Goal: Task Accomplishment & Management: Complete application form

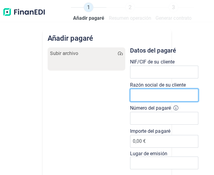
click at [136, 96] on input "text" at bounding box center [164, 95] width 68 height 13
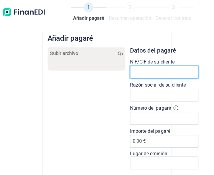
click at [144, 73] on input "text" at bounding box center [164, 71] width 68 height 13
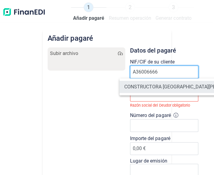
type input "A36006666"
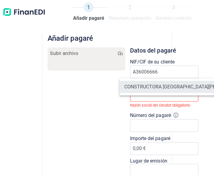
click at [158, 88] on li "CONSTRUCTORA [GEOGRAPHIC_DATA][PERSON_NAME] SA" at bounding box center [188, 87] width 138 height 12
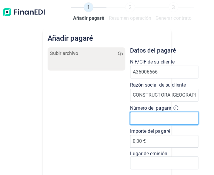
click at [145, 118] on input "Número del pagaré" at bounding box center [164, 118] width 68 height 13
type input "291340FR.000722"
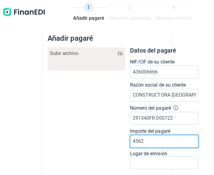
type input "45625"
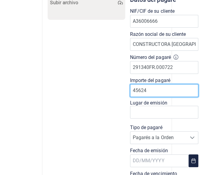
scroll to position [61, 0]
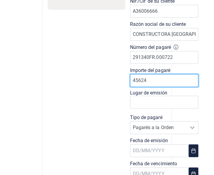
type input "45624"
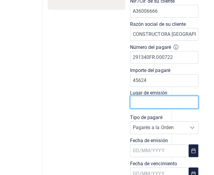
click at [146, 103] on input "text" at bounding box center [164, 101] width 68 height 13
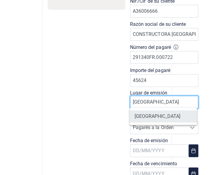
type input "[GEOGRAPHIC_DATA]"
click at [156, 115] on li "[GEOGRAPHIC_DATA]" at bounding box center [163, 116] width 67 height 12
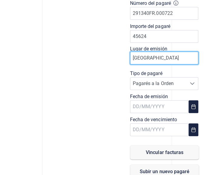
scroll to position [121, 0]
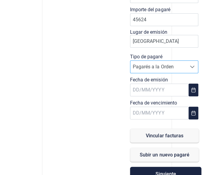
click at [190, 65] on icon at bounding box center [192, 66] width 5 height 5
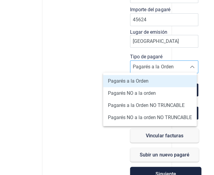
click at [162, 81] on li "Pagarés a la Orden" at bounding box center [150, 81] width 94 height 12
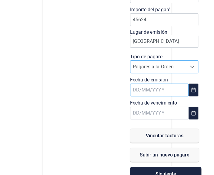
click at [169, 91] on body "1 Añadir [PERSON_NAME] 2 Resumen operación 3 Generar contrato Añadir [PERSON_NA…" at bounding box center [107, 87] width 214 height 175
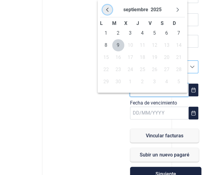
click at [109, 9] on icon "Previous Month" at bounding box center [107, 9] width 5 height 5
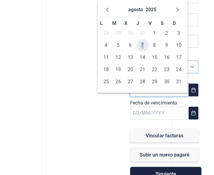
click at [142, 45] on span "7" at bounding box center [142, 45] width 12 height 12
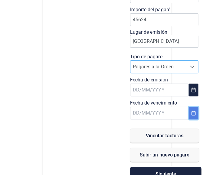
click at [192, 113] on icon "Choose Date" at bounding box center [193, 112] width 5 height 5
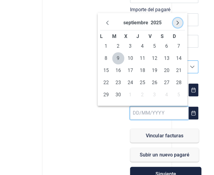
click at [179, 22] on icon "Next Month" at bounding box center [177, 22] width 5 height 5
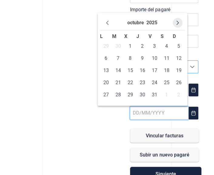
click at [178, 22] on icon "Next Month" at bounding box center [177, 23] width 2 height 4
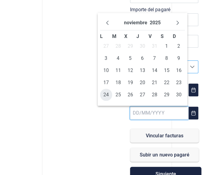
click at [107, 94] on span "24" at bounding box center [106, 95] width 12 height 12
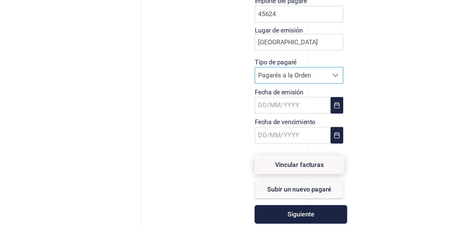
scroll to position [131, 0]
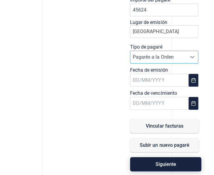
click at [165, 162] on span "Siguiente" at bounding box center [166, 164] width 21 height 5
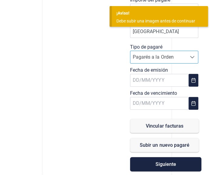
click at [87, 101] on div "Subir archivo Files" at bounding box center [87, 43] width 78 height 255
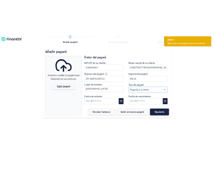
scroll to position [0, 0]
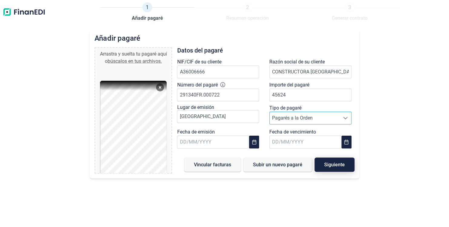
click at [214, 163] on span "Siguiente" at bounding box center [334, 164] width 21 height 5
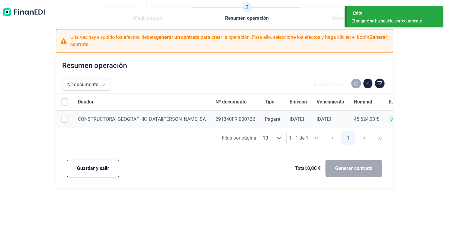
checkbox input "true"
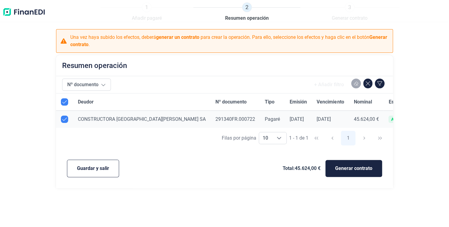
drag, startPoint x: 347, startPoint y: 169, endPoint x: 352, endPoint y: 191, distance: 22.0
click at [214, 174] on div "1 Añadir [PERSON_NAME] 2 Resumen operación 3 Generar contrato Una vez haya subi…" at bounding box center [224, 113] width 449 height 227
click at [214, 169] on span "Generar contrato" at bounding box center [353, 168] width 37 height 7
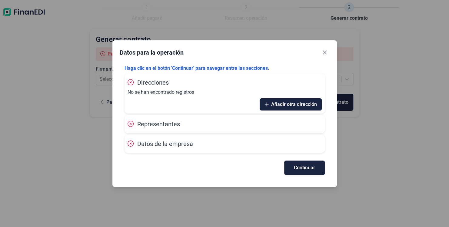
drag, startPoint x: 287, startPoint y: 45, endPoint x: 294, endPoint y: 46, distance: 6.8
click at [214, 49] on div "Datos para la operación [PERSON_NAME] clic en el botón 'Continuar' para navegar…" at bounding box center [224, 113] width 225 height 146
click at [214, 174] on div "Datos para la operación [PERSON_NAME] clic en el botón 'Continuar' para navegar…" at bounding box center [224, 113] width 449 height 227
click at [214, 169] on span "Continuar" at bounding box center [304, 167] width 21 height 5
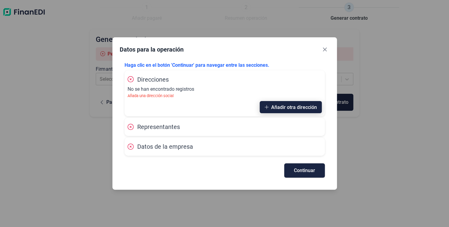
click at [214, 107] on span "Añadir otra dirección" at bounding box center [294, 107] width 46 height 5
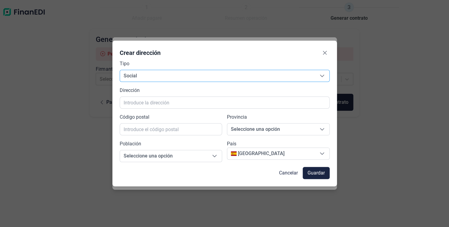
click at [214, 75] on icon "Seleccione una opción" at bounding box center [322, 75] width 5 height 5
click at [214, 75] on icon "Seleccione una opción" at bounding box center [322, 76] width 4 height 2
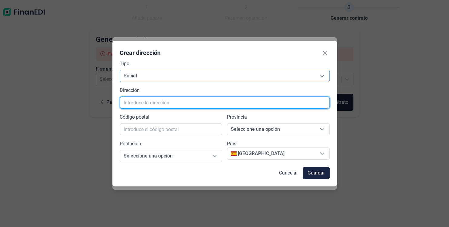
click at [180, 102] on input "text" at bounding box center [225, 102] width 210 height 12
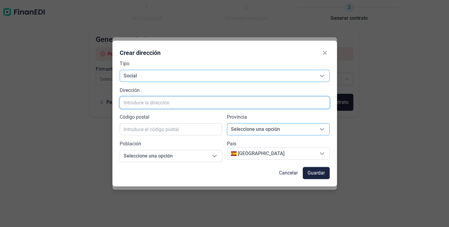
type input "p"
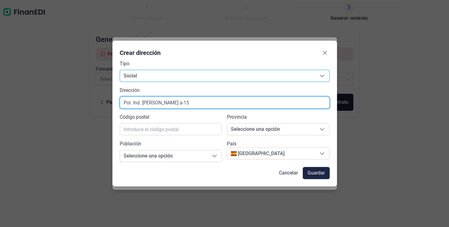
click at [170, 103] on input "Pol. Ind. [PERSON_NAME] a-15" at bounding box center [225, 102] width 210 height 12
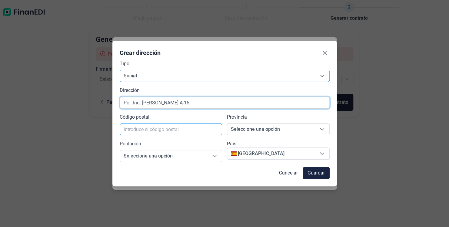
type input "Pol. Ind. [PERSON_NAME] A-15"
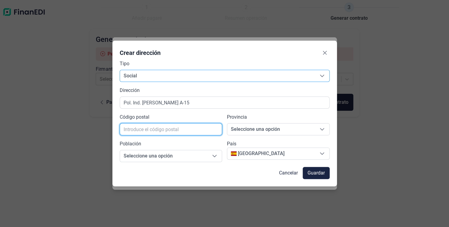
click at [160, 130] on input "text" at bounding box center [171, 129] width 103 height 12
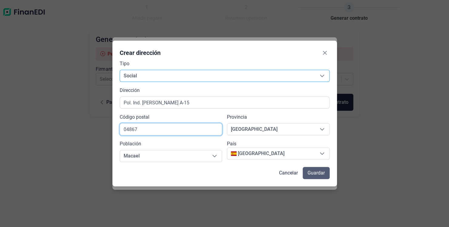
type input "04867"
click at [214, 173] on span "Guardar" at bounding box center [316, 172] width 17 height 7
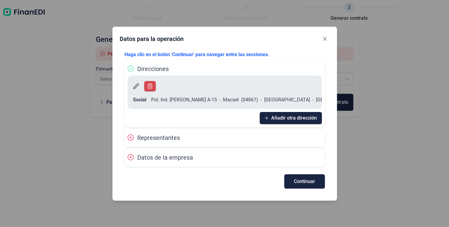
click at [197, 140] on div "Representantes" at bounding box center [225, 137] width 194 height 9
click at [141, 137] on span "Representantes" at bounding box center [158, 137] width 43 height 7
click at [214, 174] on span "Continuar" at bounding box center [304, 181] width 21 height 5
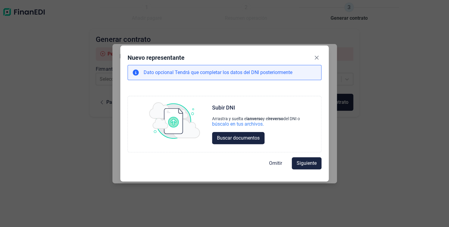
drag, startPoint x: 310, startPoint y: 163, endPoint x: 290, endPoint y: 171, distance: 21.2
click at [214, 171] on div "Omitir Siguiente" at bounding box center [225, 163] width 194 height 22
click at [214, 163] on span "Omitir" at bounding box center [275, 162] width 13 height 7
select select "ES"
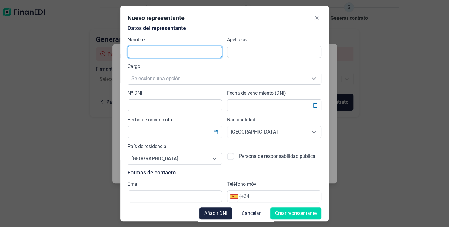
click at [153, 52] on input "text" at bounding box center [175, 52] width 95 height 12
type input "[PERSON_NAME]"
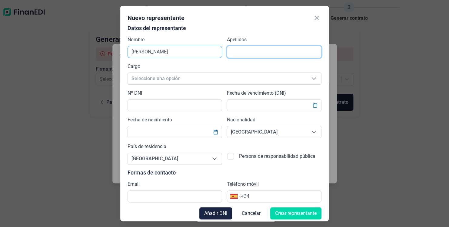
type input "[PERSON_NAME]"
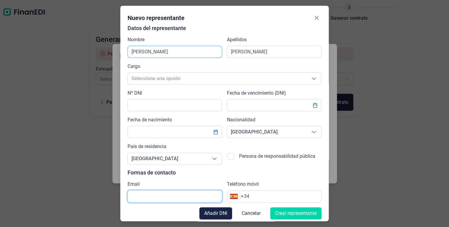
type input "[PERSON_NAME][EMAIL_ADDRESS][DOMAIN_NAME]"
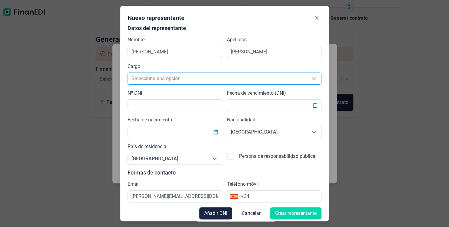
click at [214, 78] on icon "Seleccione una opción" at bounding box center [314, 78] width 5 height 5
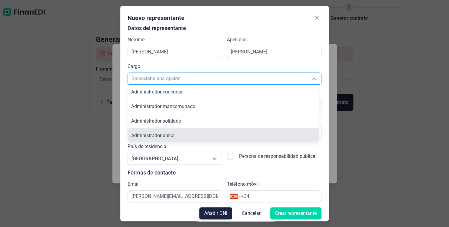
scroll to position [2, 0]
click at [177, 135] on li "Administrador único" at bounding box center [224, 133] width 192 height 15
type input "Administrador único"
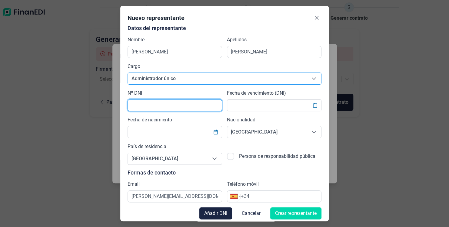
click at [180, 106] on input "text" at bounding box center [175, 105] width 95 height 12
type input "27514124Y"
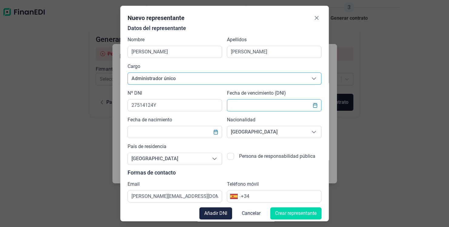
click at [214, 107] on input "text" at bounding box center [274, 105] width 95 height 12
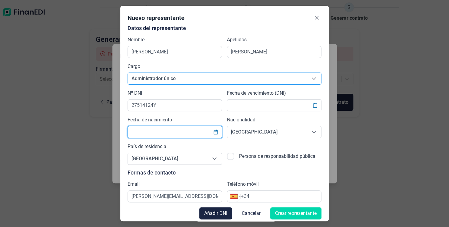
click at [206, 133] on input "text" at bounding box center [175, 132] width 95 height 12
type input "[DATE]"
click at [214, 106] on input "text" at bounding box center [274, 105] width 95 height 12
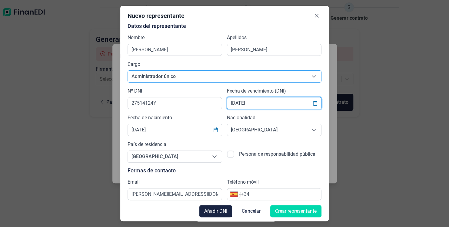
scroll to position [2, 0]
type input "[DATE]"
click at [214, 174] on input "+34" at bounding box center [281, 193] width 80 height 7
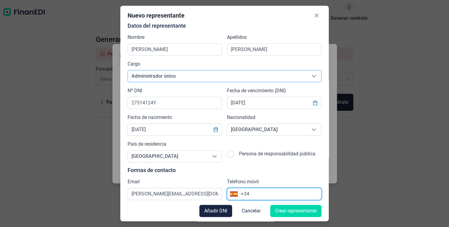
type input "[PHONE_NUMBER]"
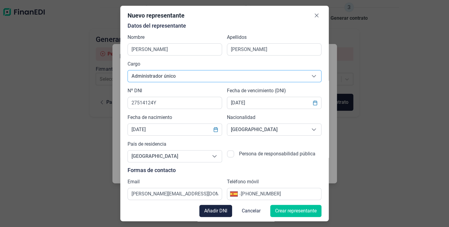
click at [214, 174] on span "Crear representante" at bounding box center [296, 210] width 42 height 7
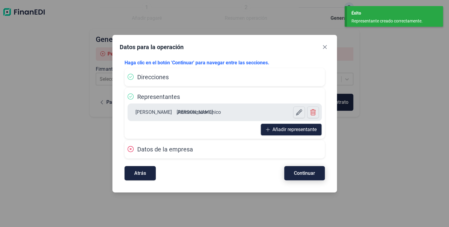
click at [214, 174] on span "Continuar" at bounding box center [304, 173] width 21 height 5
select select "ES"
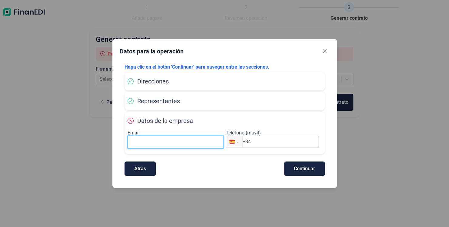
click at [152, 144] on input at bounding box center [176, 142] width 96 height 13
type input "[PERSON_NAME][EMAIL_ADDRESS][DOMAIN_NAME]"
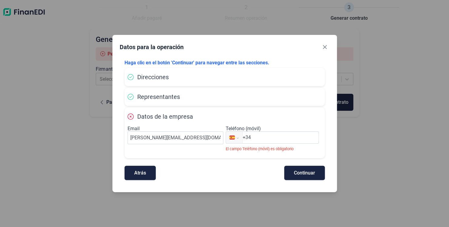
click at [214, 138] on input "+34" at bounding box center [281, 137] width 76 height 7
type input "[PHONE_NUMBER]"
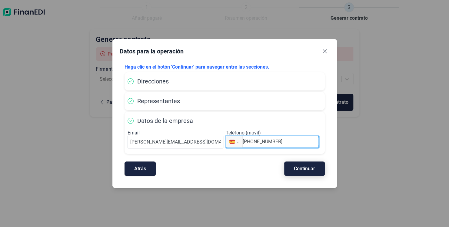
click at [214, 171] on button "Continuar" at bounding box center [304, 168] width 41 height 14
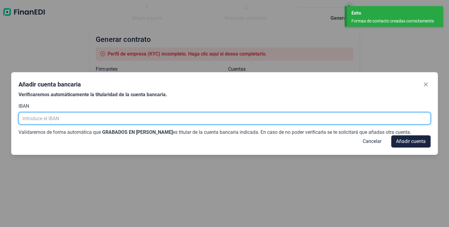
click at [85, 119] on input "text" at bounding box center [224, 118] width 412 height 12
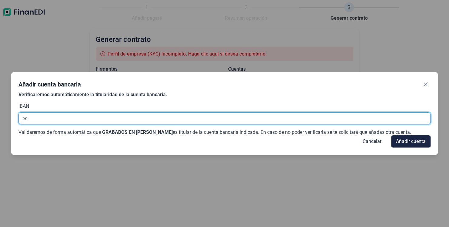
type input "e"
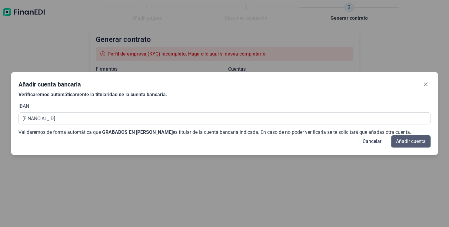
type input "[FINANCIAL_ID]"
click at [214, 139] on span "Añadir cuenta" at bounding box center [411, 141] width 30 height 7
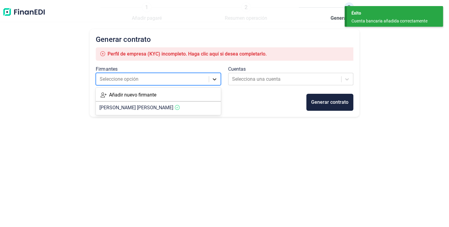
click at [214, 79] on icon at bounding box center [215, 79] width 6 height 6
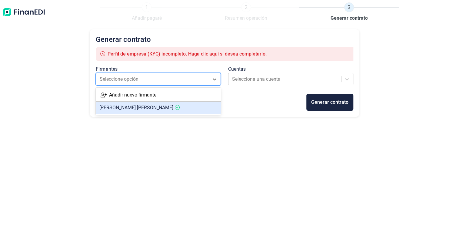
click at [166, 108] on article "[PERSON_NAME] [PERSON_NAME]" at bounding box center [158, 108] width 125 height 12
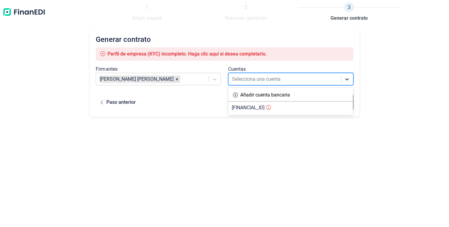
click at [214, 79] on icon at bounding box center [347, 79] width 4 height 2
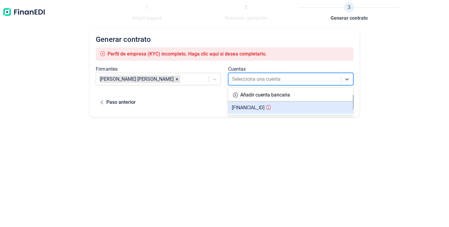
click at [214, 107] on span "[FINANCIAL_ID]" at bounding box center [248, 108] width 33 height 6
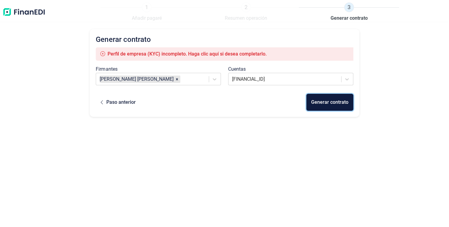
click at [214, 103] on div "Generar contrato" at bounding box center [329, 102] width 37 height 7
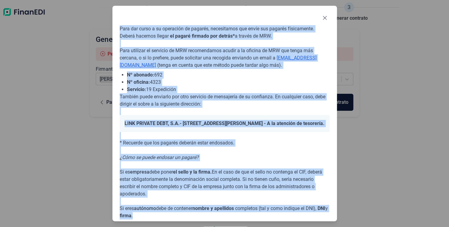
drag, startPoint x: 119, startPoint y: 28, endPoint x: 281, endPoint y: 219, distance: 250.6
click at [214, 174] on div "Para dar curso a su operación de pagarés, necesitamos que envíe sus pagarés fís…" at bounding box center [224, 114] width 225 height 216
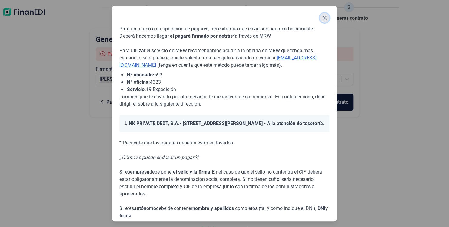
click at [214, 17] on icon "Close" at bounding box center [325, 18] width 4 height 4
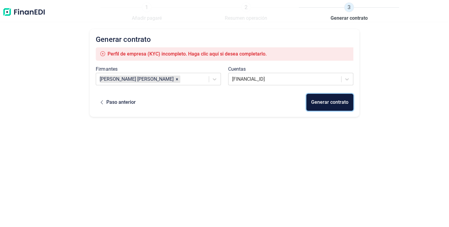
click at [214, 103] on div "Generar contrato" at bounding box center [329, 102] width 37 height 7
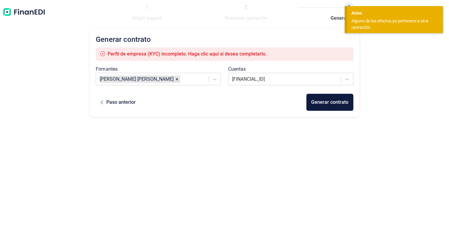
click at [214, 139] on div "Generar contrato Perfil de empresa (KYC) incompleto. [PERSON_NAME] clic aquí si…" at bounding box center [225, 122] width 270 height 186
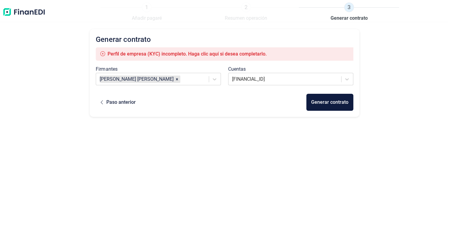
click at [110, 55] on span "Perfil de empresa (KYC) incompleto. Haga clic aquí si desea completarlo." at bounding box center [187, 54] width 159 height 6
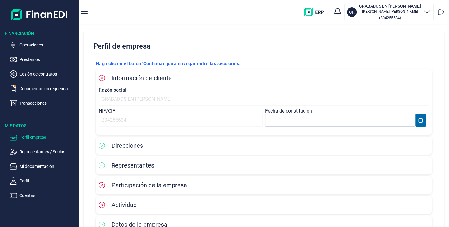
click at [125, 100] on div "GRABADOS EN [PERSON_NAME]" at bounding box center [264, 99] width 330 height 13
click at [168, 99] on div "GRABADOS EN [PERSON_NAME]" at bounding box center [264, 99] width 330 height 13
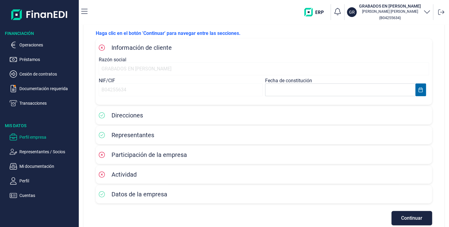
scroll to position [40, 0]
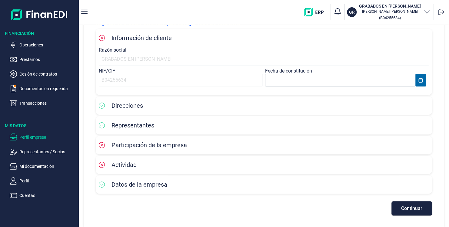
click at [203, 145] on div "Participación de la empresa" at bounding box center [264, 144] width 330 height 9
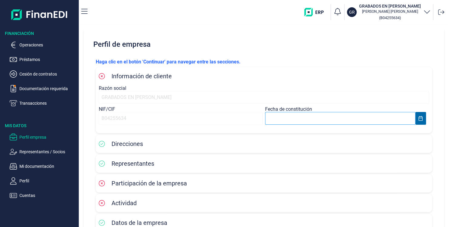
scroll to position [0, 0]
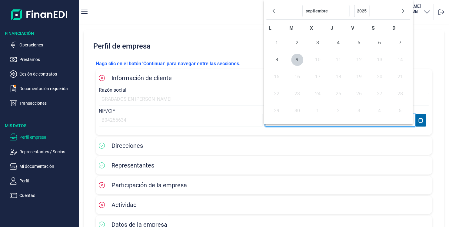
click at [214, 122] on body "Financiación Operaciones Préstamos Cesión de contratos Documentación requerida …" at bounding box center [224, 113] width 449 height 227
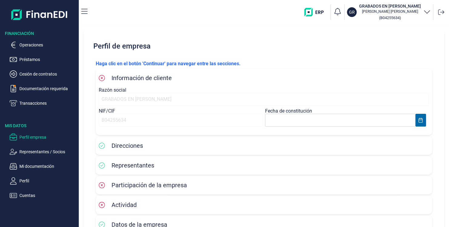
click at [176, 126] on div "NIF/CIF B04255634" at bounding box center [181, 120] width 164 height 24
